Goal: Information Seeking & Learning: Learn about a topic

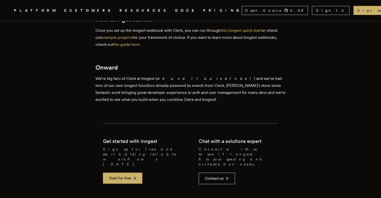
scroll to position [1278, 0]
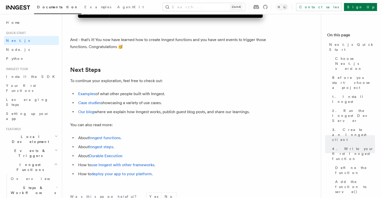
scroll to position [3093, 0]
click at [118, 176] on link "deploy your app to your platform" at bounding box center [121, 173] width 61 height 5
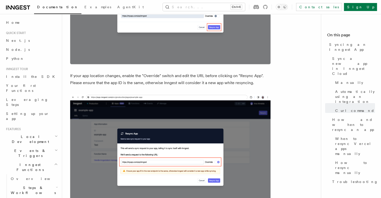
scroll to position [1292, 0]
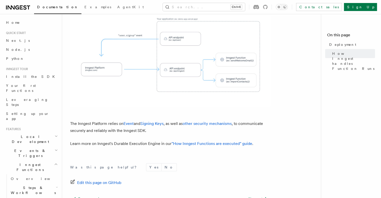
scroll to position [243, 0]
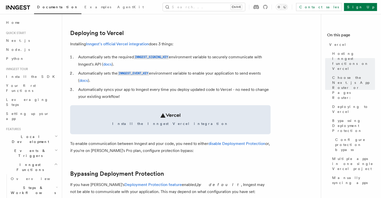
scroll to position [224, 0]
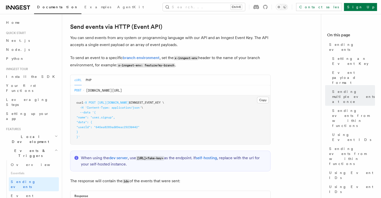
scroll to position [1046, 0]
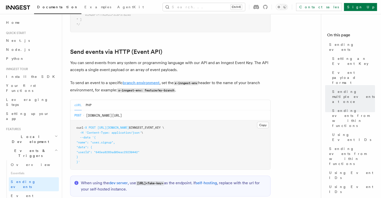
click at [148, 80] on link "branch environment" at bounding box center [141, 82] width 37 height 5
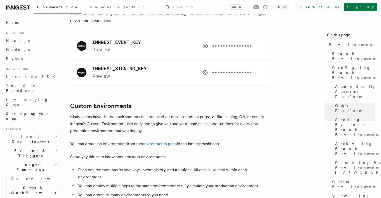
scroll to position [962, 0]
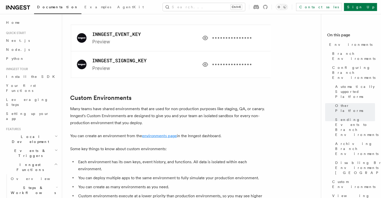
click at [157, 134] on link "environments page" at bounding box center [159, 136] width 35 height 5
